Goal: Transaction & Acquisition: Purchase product/service

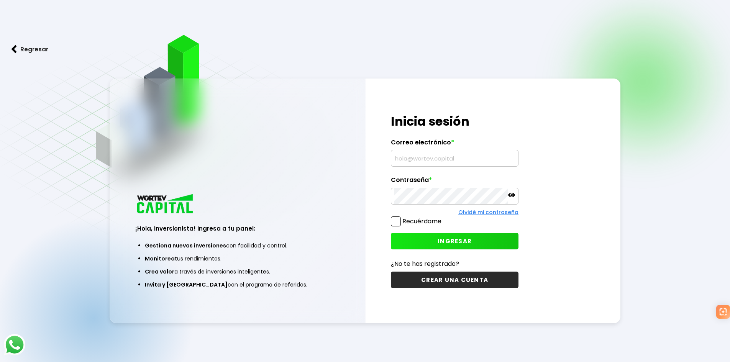
type input "[EMAIL_ADDRESS][DOMAIN_NAME]"
click at [423, 158] on input "[EMAIL_ADDRESS][DOMAIN_NAME]" at bounding box center [451, 158] width 114 height 16
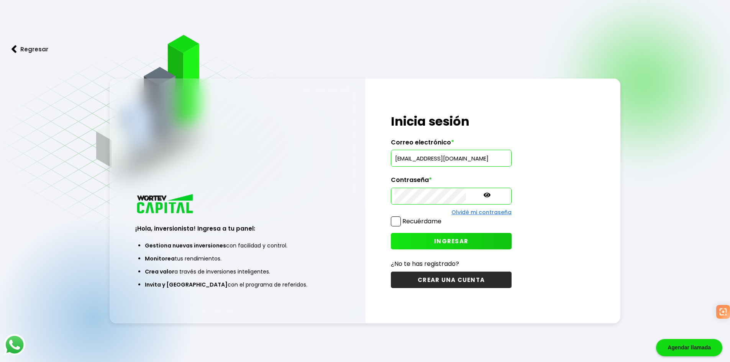
click at [364, 223] on div "¡Hola, inversionista! Ingresa a tu panel: Gestiona nuevas inversiones con facil…" at bounding box center [237, 245] width 255 height 155
click at [407, 237] on button "INGRESAR" at bounding box center [451, 241] width 121 height 16
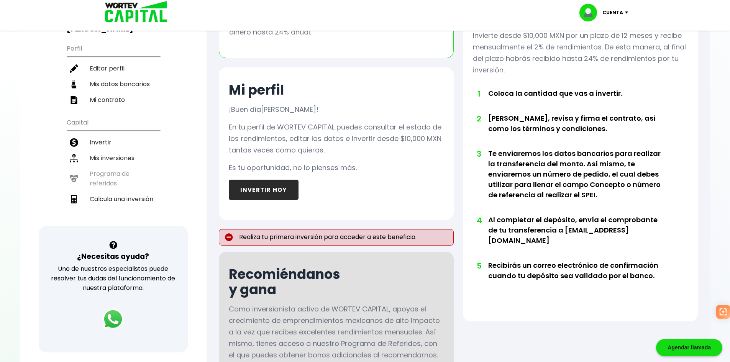
scroll to position [77, 0]
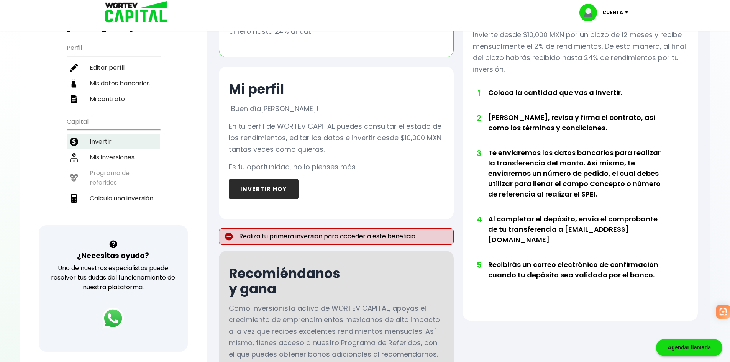
click at [105, 139] on li "Invertir" at bounding box center [113, 142] width 93 height 16
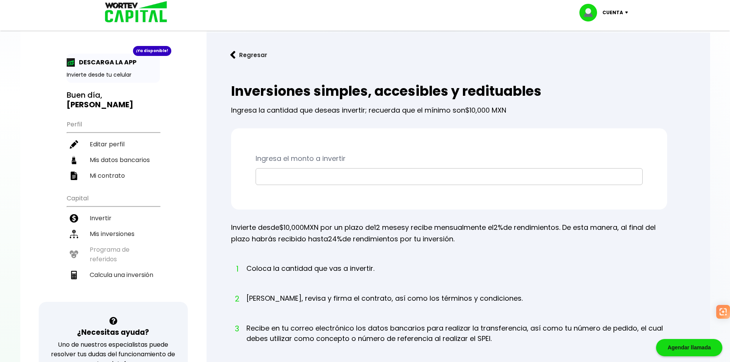
click at [309, 173] on input "text" at bounding box center [449, 177] width 380 height 16
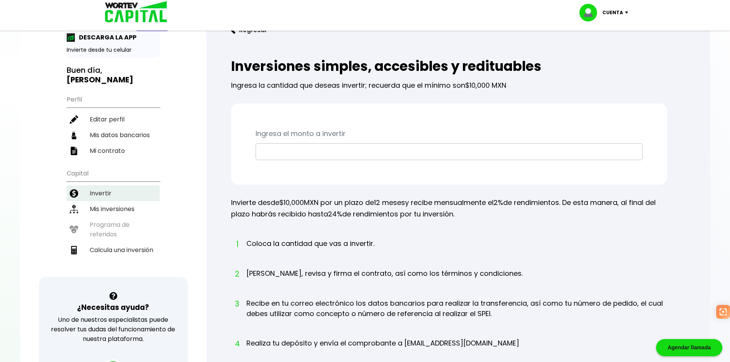
scroll to position [38, 0]
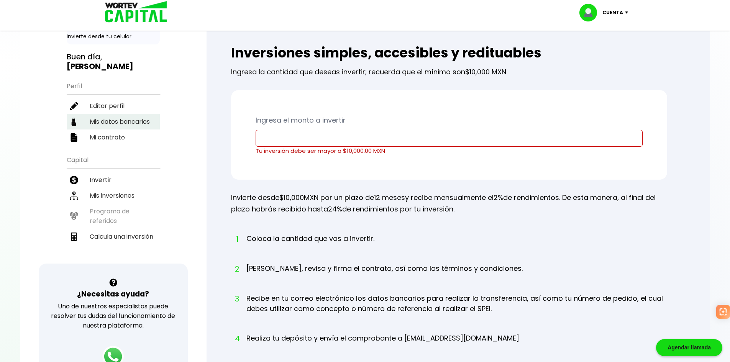
click at [129, 124] on li "Mis datos bancarios" at bounding box center [113, 122] width 93 height 16
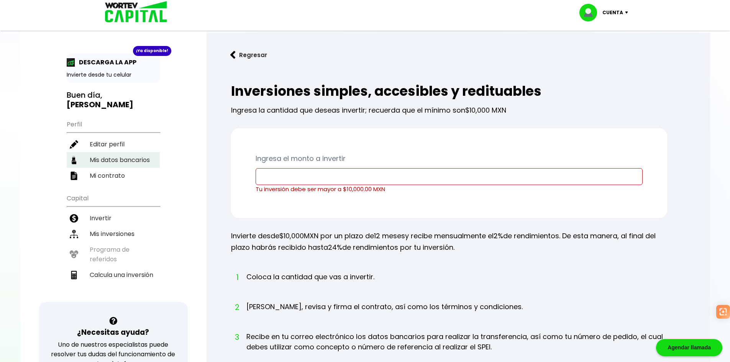
select select "BBVA Bancomer"
